Goal: Information Seeking & Learning: Learn about a topic

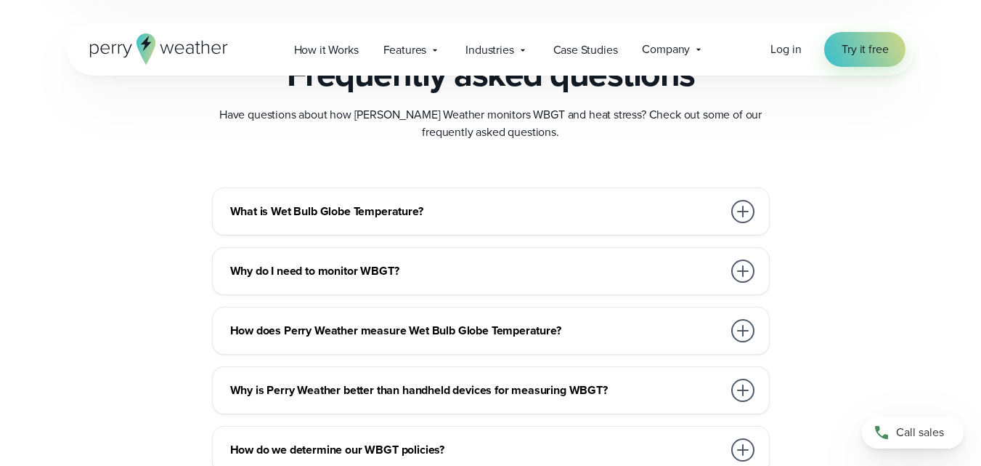
scroll to position [4004, 0]
click at [742, 206] on div at bounding box center [743, 212] width 23 height 23
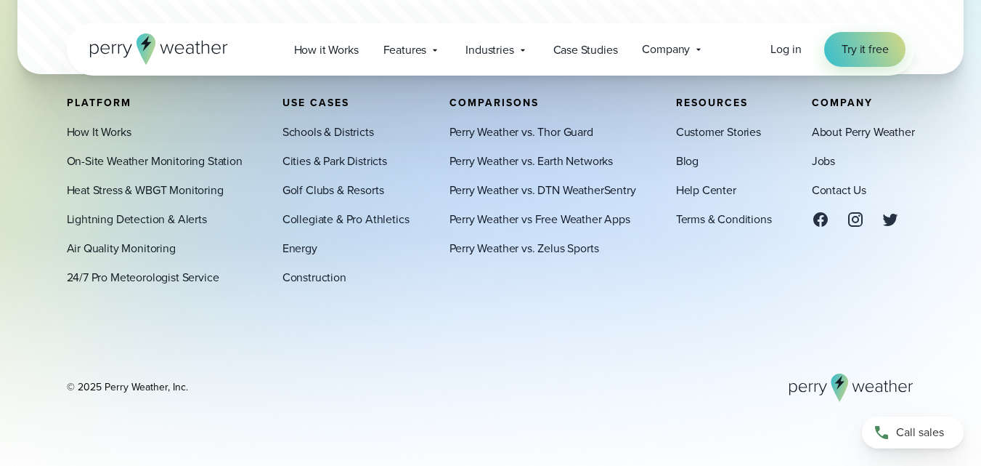
scroll to position [5591, 0]
click at [337, 128] on link "Schools & Districts" at bounding box center [329, 131] width 92 height 17
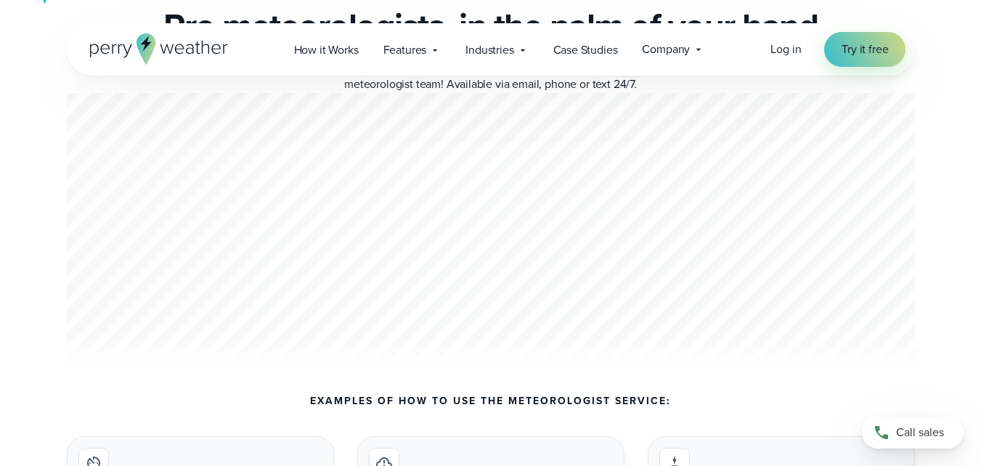
scroll to position [5385, 0]
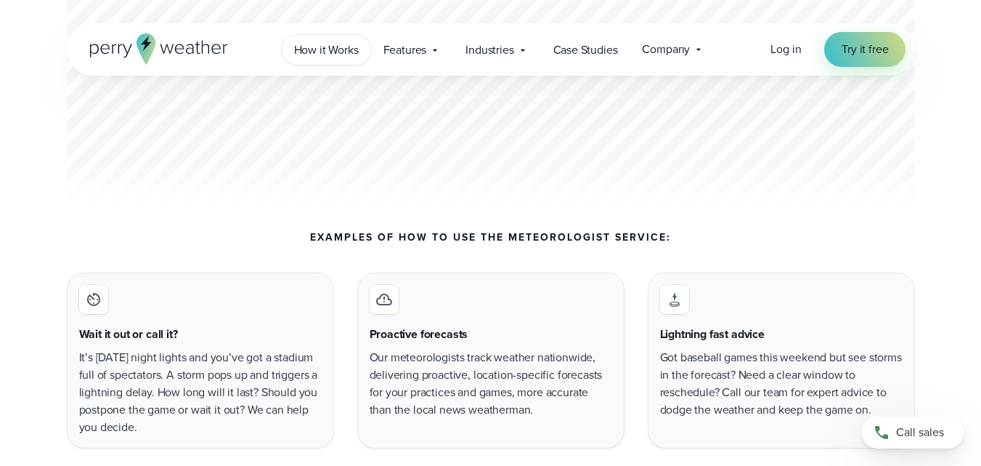
click at [343, 47] on span "How it Works" at bounding box center [326, 49] width 65 height 17
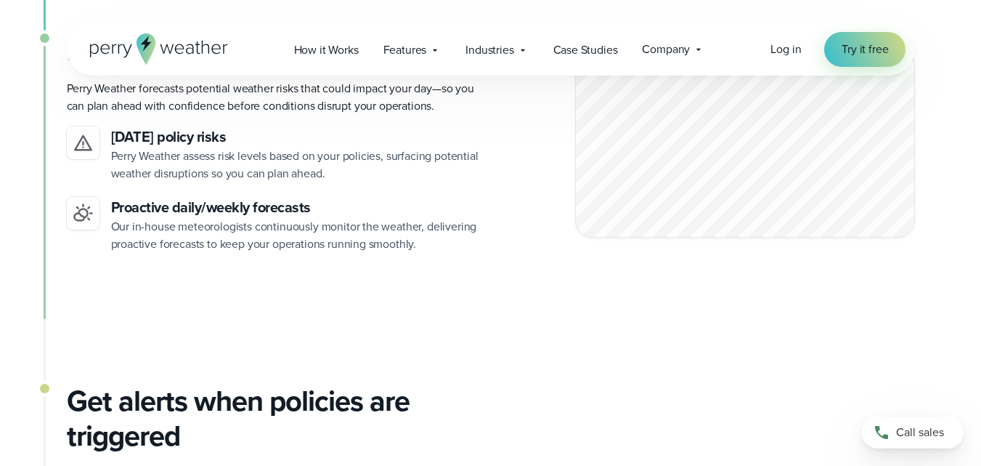
scroll to position [1241, 0]
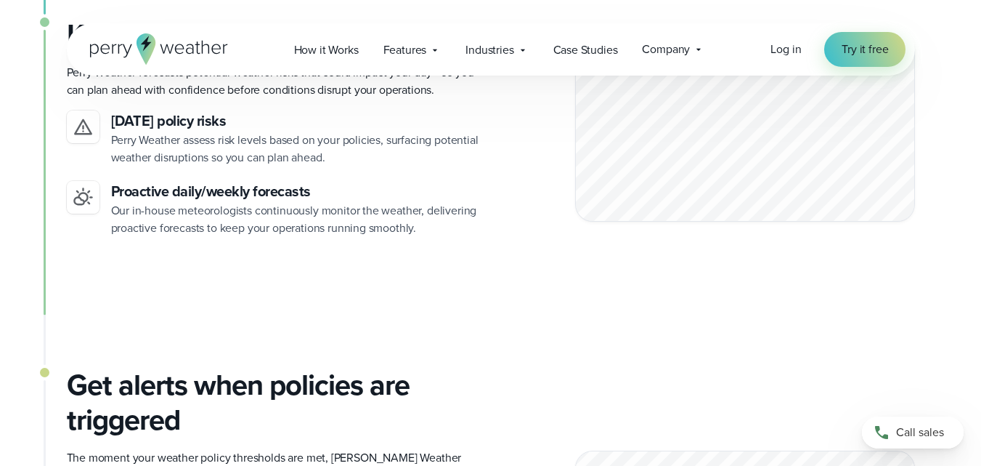
click at [89, 136] on icon at bounding box center [83, 126] width 21 height 21
click at [164, 142] on p "Perry Weather assess risk levels based on your policies, surfacing potential we…" at bounding box center [295, 148] width 368 height 35
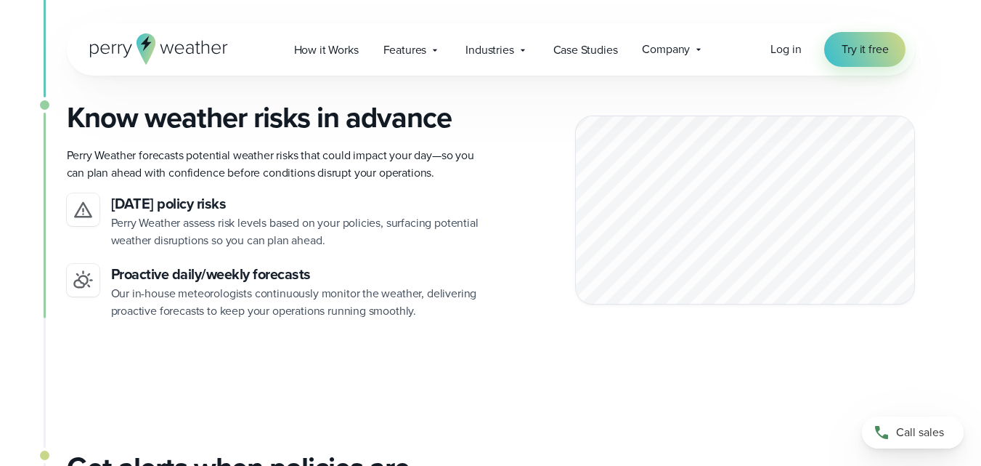
click at [139, 215] on p "Perry Weather assess risk levels based on your policies, surfacing potential we…" at bounding box center [295, 231] width 368 height 35
click at [144, 198] on h3 "[DATE] policy risks" at bounding box center [295, 203] width 368 height 21
click at [78, 190] on div "Know weather risks in advance Perry Weather forecasts potential weather risks t…" at bounding box center [273, 209] width 413 height 219
click at [718, 172] on div at bounding box center [745, 210] width 340 height 189
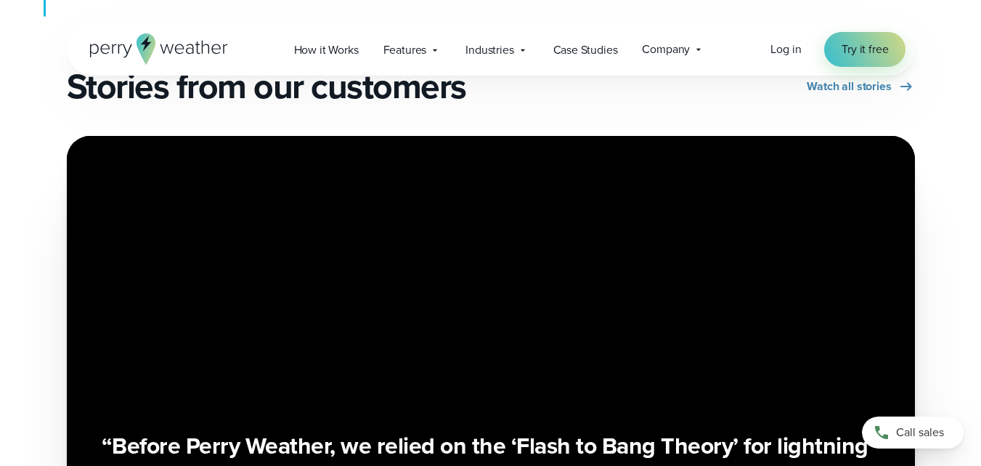
scroll to position [2535, 0]
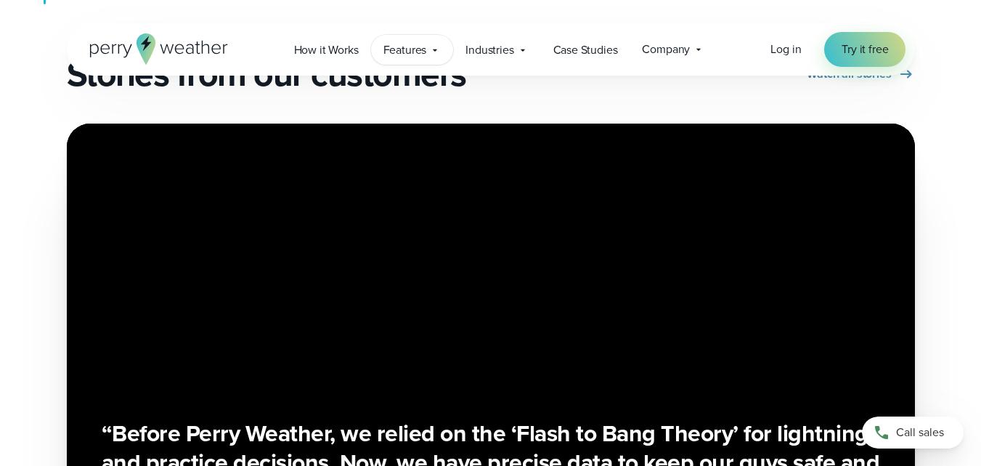
click at [423, 44] on span "Features" at bounding box center [406, 49] width 44 height 17
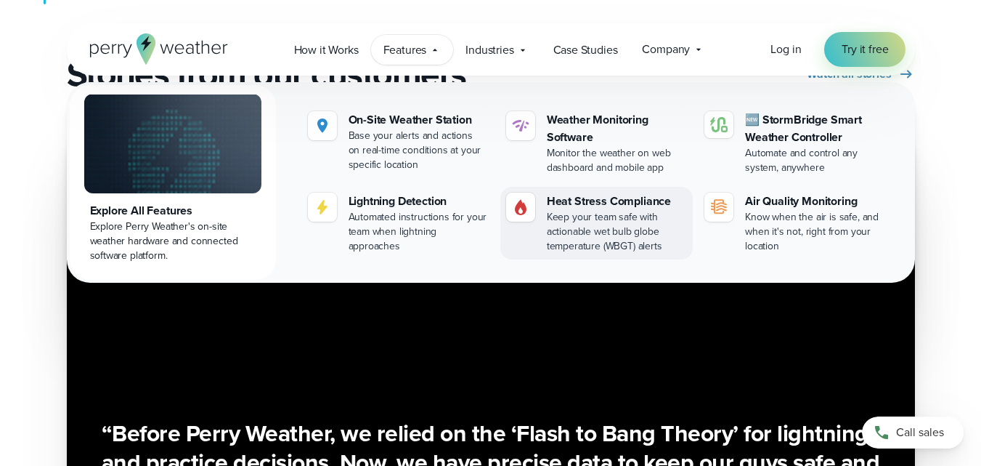
click at [599, 215] on div "Keep your team safe with actionable wet bulb globe temperature (WBGT) alerts" at bounding box center [617, 232] width 140 height 44
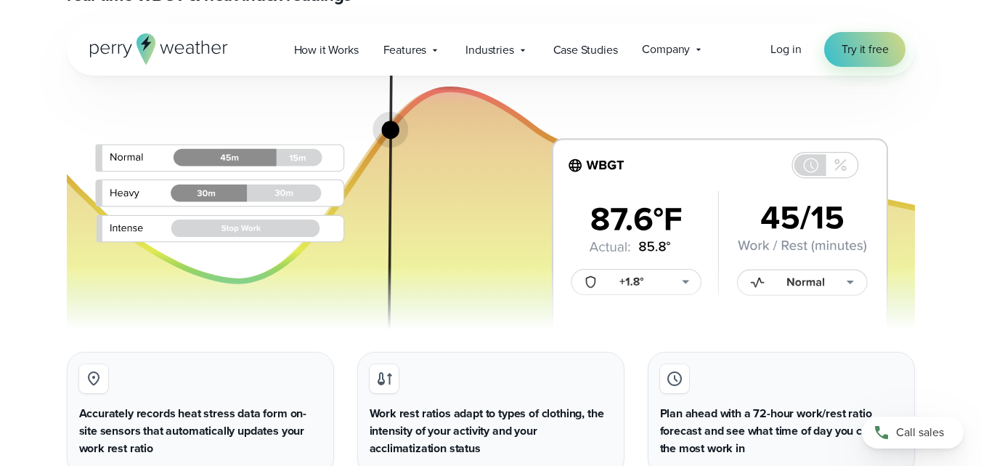
scroll to position [2844, 0]
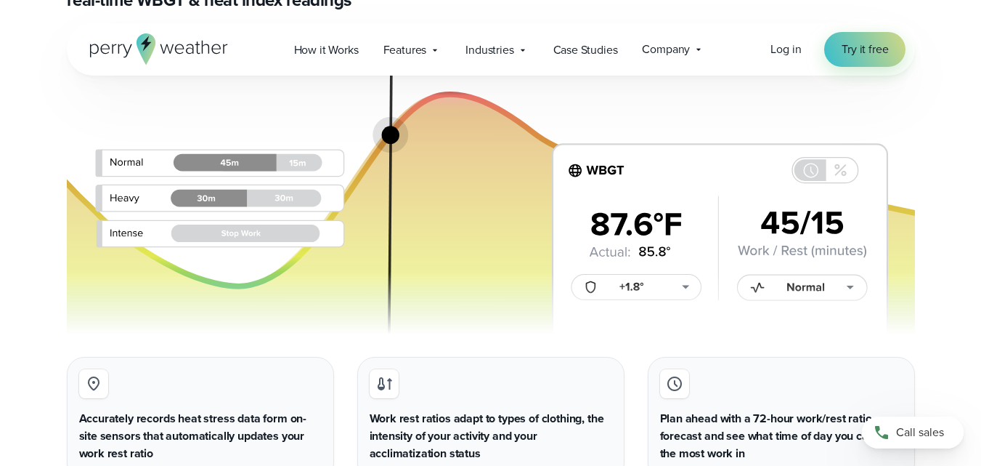
click at [292, 163] on img at bounding box center [491, 195] width 849 height 287
click at [238, 163] on img at bounding box center [491, 195] width 849 height 287
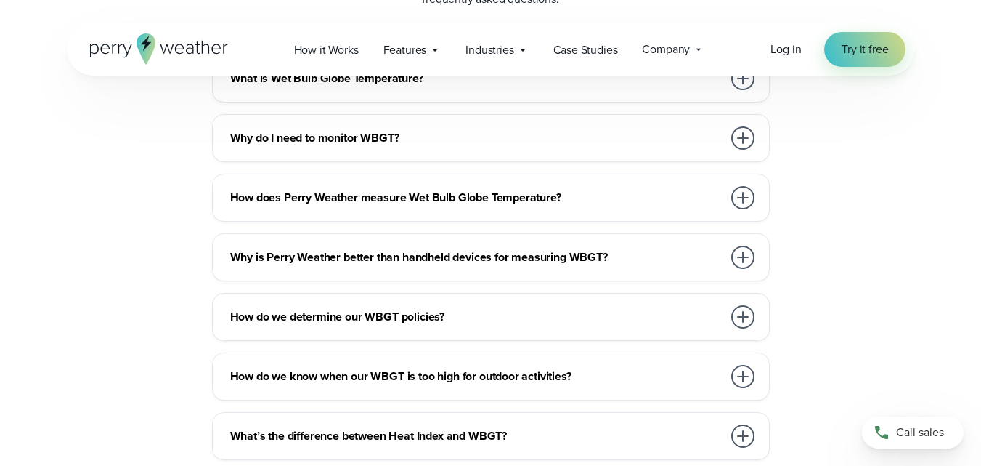
scroll to position [4138, 0]
